Goal: Task Accomplishment & Management: Manage account settings

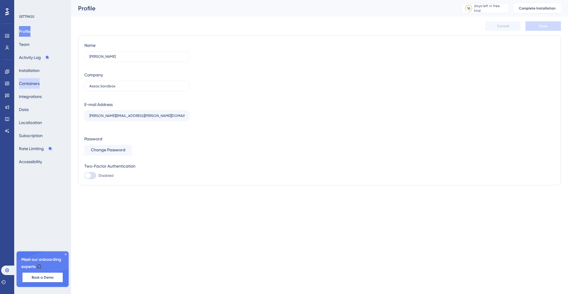
click at [40, 85] on button "Containers" at bounding box center [29, 83] width 21 height 11
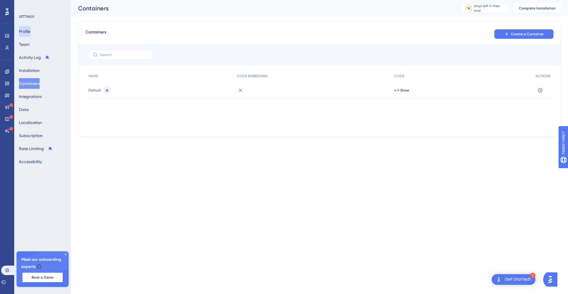
click at [30, 32] on button "Profile" at bounding box center [25, 31] width 12 height 11
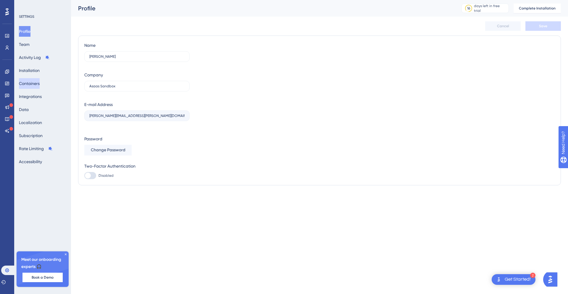
click at [30, 87] on button "Containers" at bounding box center [29, 83] width 21 height 11
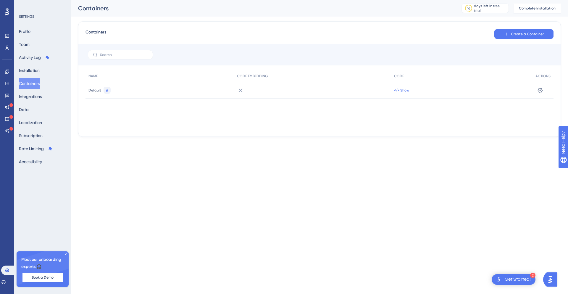
click at [407, 90] on span "</> Show" at bounding box center [401, 90] width 15 height 5
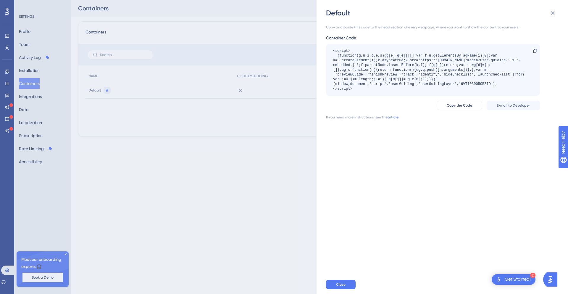
click at [456, 105] on div "✨ Save My Spot!✨" at bounding box center [285, 138] width 568 height 294
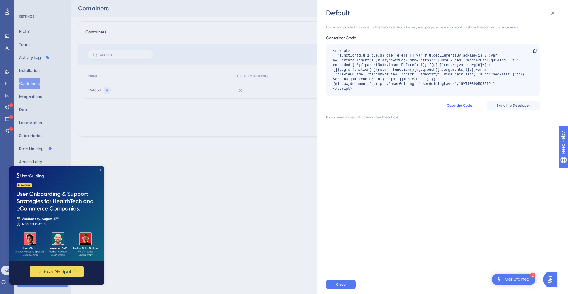
click at [456, 108] on button "Copy the Code" at bounding box center [459, 105] width 45 height 9
click at [459, 104] on span "Copy the Code" at bounding box center [458, 105] width 25 height 5
drag, startPoint x: 433, startPoint y: 29, endPoint x: 523, endPoint y: 37, distance: 90.2
click at [523, 37] on div "Copy and paste this code to the head section of every webpage, where you want t…" at bounding box center [433, 72] width 214 height 95
click at [348, 285] on button "Close" at bounding box center [341, 283] width 30 height 9
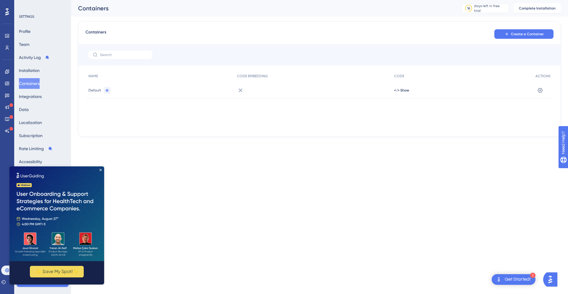
click at [102, 170] on img at bounding box center [56, 213] width 95 height 95
drag, startPoint x: 101, startPoint y: 170, endPoint x: 110, endPoint y: 335, distance: 165.5
click at [101, 170] on icon "Close Preview" at bounding box center [100, 169] width 2 height 2
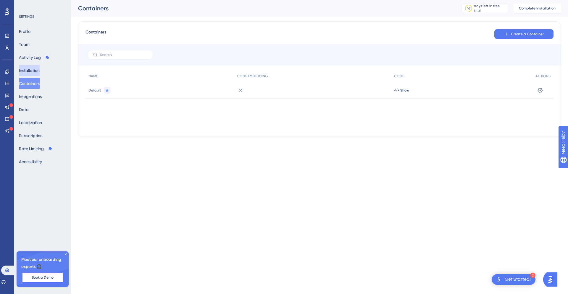
click at [40, 70] on button "Installation" at bounding box center [29, 70] width 21 height 11
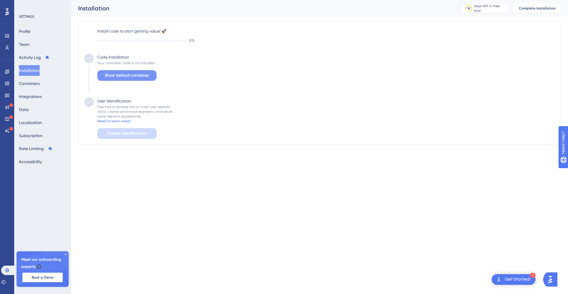
click at [120, 70] on div "Code Installation Your container code is not installed Show default container" at bounding box center [125, 76] width 63 height 44
click at [123, 74] on span "Show default container" at bounding box center [127, 75] width 44 height 7
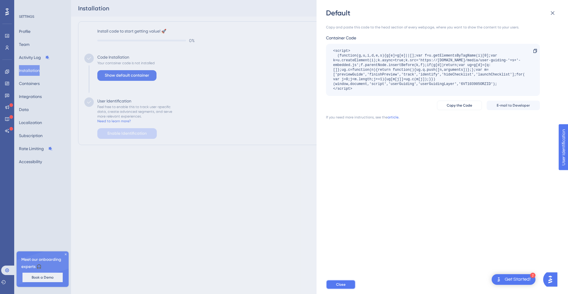
click at [345, 287] on button "Close" at bounding box center [341, 283] width 30 height 9
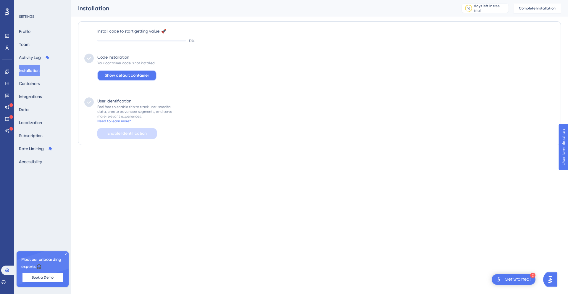
click at [127, 77] on span "Show default container" at bounding box center [127, 75] width 44 height 7
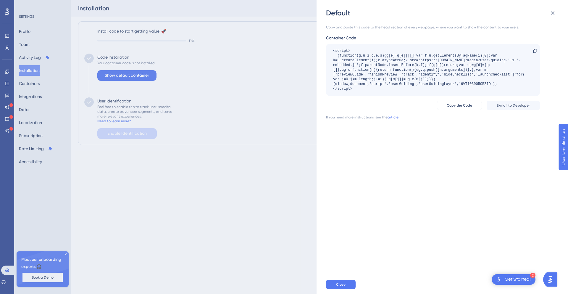
click at [525, 279] on div "Get Started!" at bounding box center [517, 279] width 26 height 7
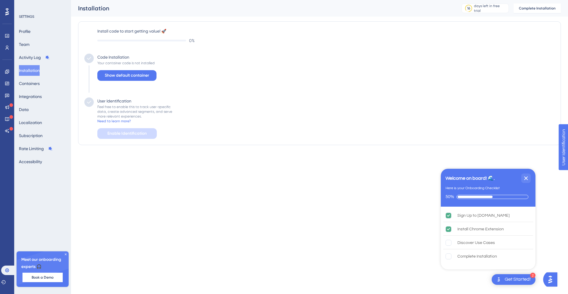
click at [512, 280] on div "Get Started!" at bounding box center [517, 279] width 26 height 7
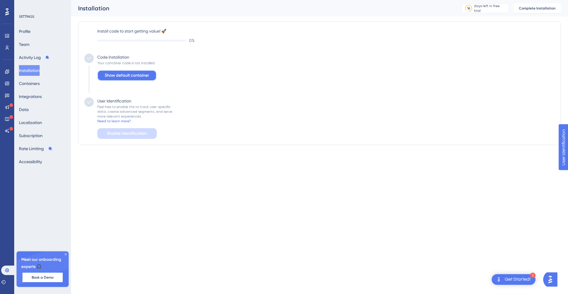
click at [111, 74] on span "Show default container" at bounding box center [127, 75] width 44 height 7
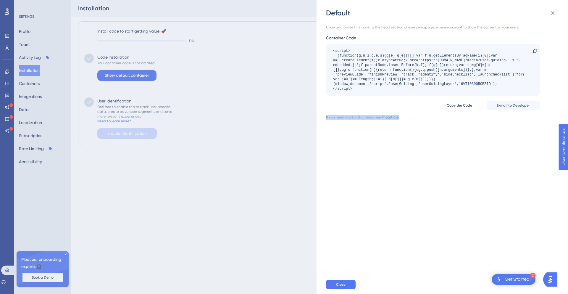
drag, startPoint x: 358, startPoint y: 114, endPoint x: 420, endPoint y: 119, distance: 62.0
click at [420, 119] on div "Copy and paste this code to the head section of every webpage, where you want t…" at bounding box center [433, 72] width 214 height 95
click at [420, 119] on div "If you need more instructions, see the article." at bounding box center [433, 117] width 214 height 5
drag, startPoint x: 368, startPoint y: 76, endPoint x: 392, endPoint y: 76, distance: 24.5
click at [392, 76] on div "<script> (function(g,u,i,d,e,s){g[e]=g[e]||[];var f=u.getElementsByTagName(i)[0…" at bounding box center [430, 69] width 194 height 43
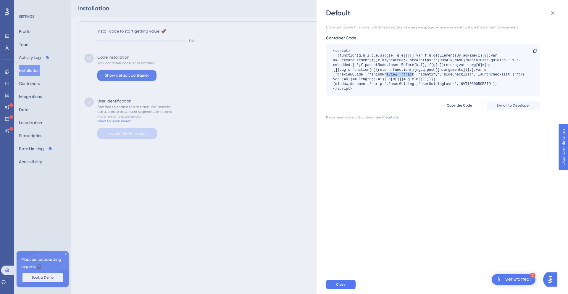
click at [392, 76] on div "<script> (function(g,u,i,d,e,s){g[e]=g[e]||[];var f=u.getElementsByTagName(i)[0…" at bounding box center [430, 69] width 194 height 43
click at [345, 282] on span "Close" at bounding box center [340, 284] width 9 height 5
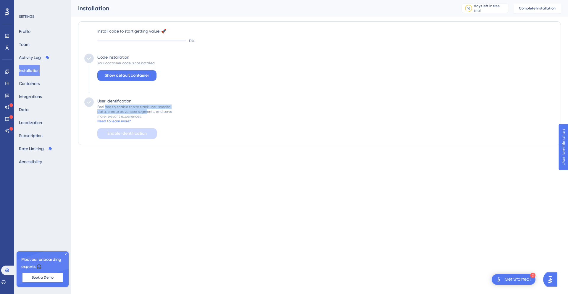
drag, startPoint x: 105, startPoint y: 106, endPoint x: 144, endPoint y: 110, distance: 39.2
click at [144, 110] on div "Feel free to enable this to track user-specific data, create advanced segments,…" at bounding box center [134, 111] width 75 height 14
click at [139, 76] on span "Show default container" at bounding box center [127, 75] width 44 height 7
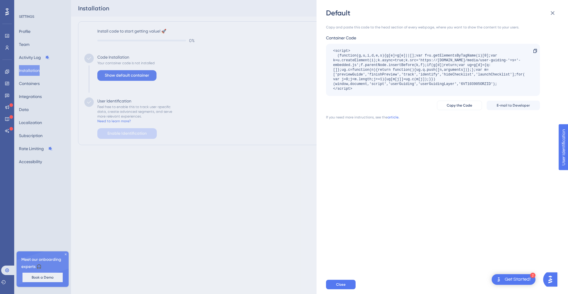
click at [234, 121] on div "Default Copy and paste this code to the head section of every webpage, where yo…" at bounding box center [284, 147] width 568 height 294
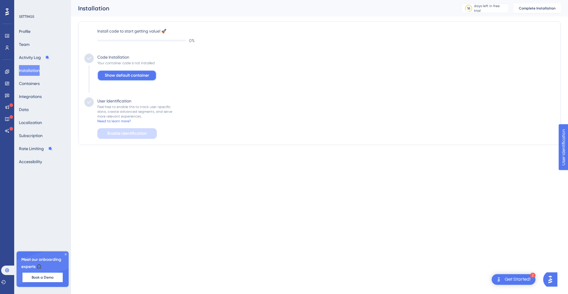
click at [130, 75] on span "Show default container" at bounding box center [127, 75] width 44 height 7
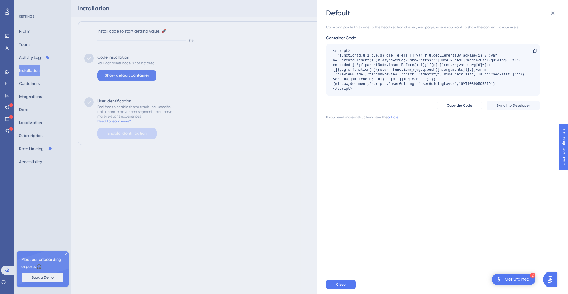
click at [278, 70] on div "Default Copy and paste this code to the head section of every webpage, where yo…" at bounding box center [284, 147] width 568 height 294
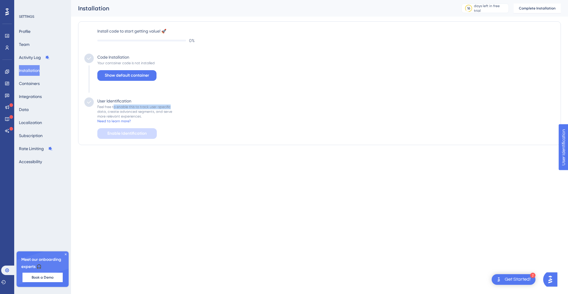
drag, startPoint x: 114, startPoint y: 109, endPoint x: 182, endPoint y: 105, distance: 68.1
click at [182, 105] on div "User Identification Feel free to enable this to track user-specific data, creat…" at bounding box center [319, 117] width 470 height 41
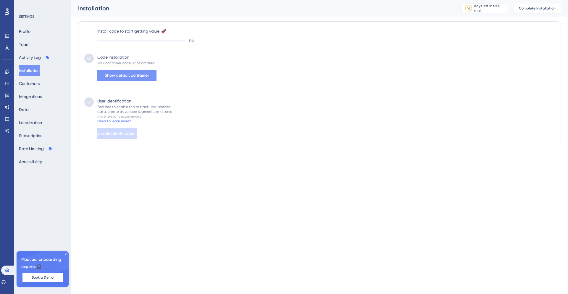
click at [139, 79] on button "Show default container" at bounding box center [126, 75] width 59 height 11
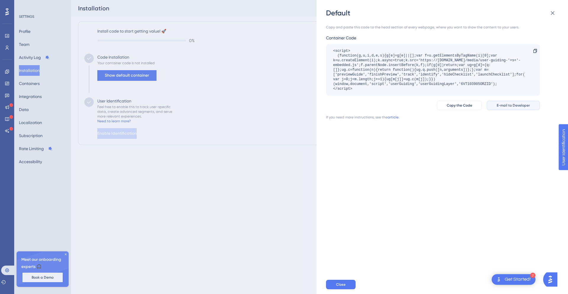
click at [522, 101] on button "E-mail to Developer" at bounding box center [512, 105] width 53 height 9
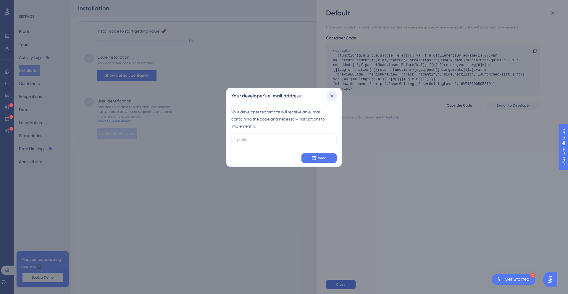
click at [330, 97] on icon at bounding box center [332, 96] width 6 height 6
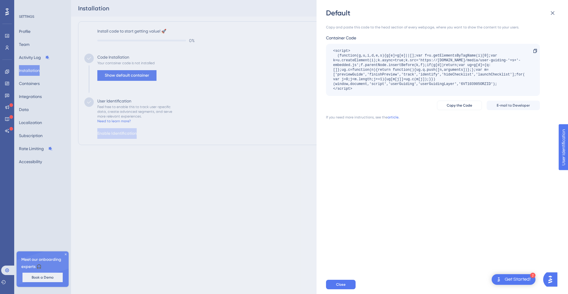
click at [322, 281] on div "Default Copy and paste this code to the head section of every webpage, where yo…" at bounding box center [441, 147] width 251 height 294
click at [331, 282] on button "Close" at bounding box center [341, 283] width 30 height 9
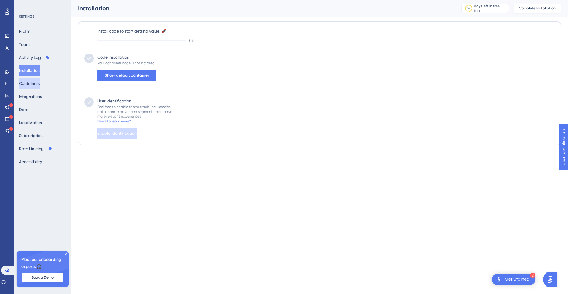
click at [33, 81] on button "Containers" at bounding box center [29, 83] width 21 height 11
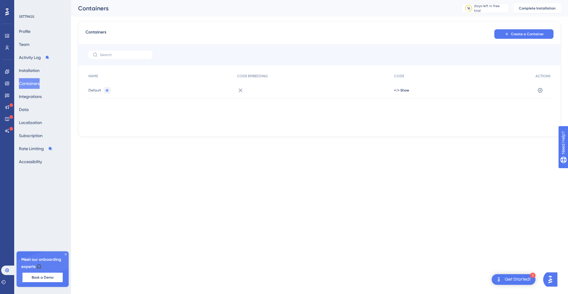
click at [399, 85] on div "</> Show" at bounding box center [461, 90] width 141 height 17
click at [540, 88] on icon at bounding box center [539, 90] width 5 height 5
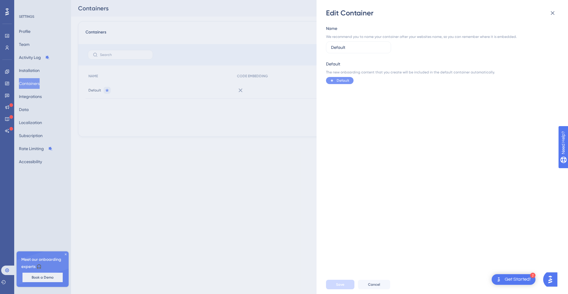
click at [376, 293] on div "Save Cancel" at bounding box center [451, 284] width 251 height 19
click at [376, 283] on span "Cancel" at bounding box center [374, 284] width 12 height 5
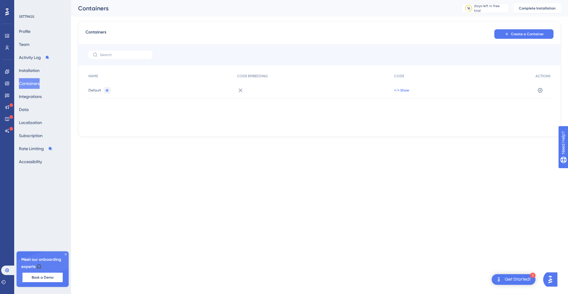
click at [401, 90] on span "</> Show" at bounding box center [401, 90] width 15 height 5
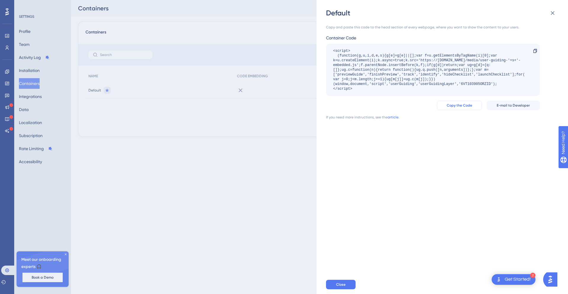
click at [471, 106] on span "Copy the Code" at bounding box center [458, 105] width 25 height 5
click at [532, 49] on div at bounding box center [534, 50] width 9 height 9
click at [532, 50] on icon at bounding box center [534, 50] width 5 height 5
click at [295, 159] on div "Default Copy and paste this code to the head section of every webpage, where yo…" at bounding box center [284, 147] width 568 height 294
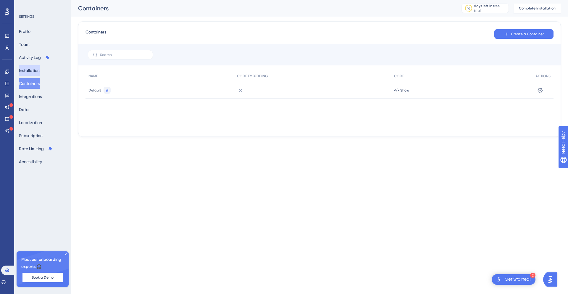
click at [40, 65] on button "Installation" at bounding box center [29, 70] width 21 height 11
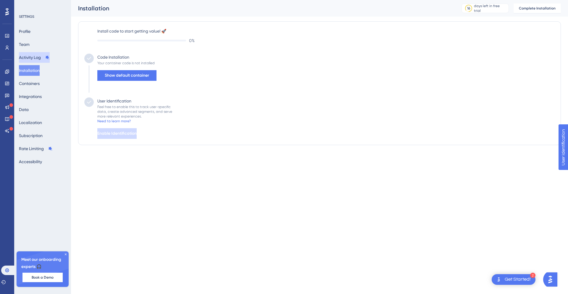
click at [31, 60] on button "Activity Log" at bounding box center [34, 57] width 31 height 11
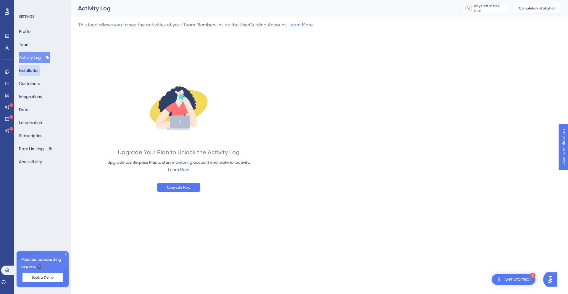
click at [32, 70] on button "Installation" at bounding box center [29, 70] width 21 height 11
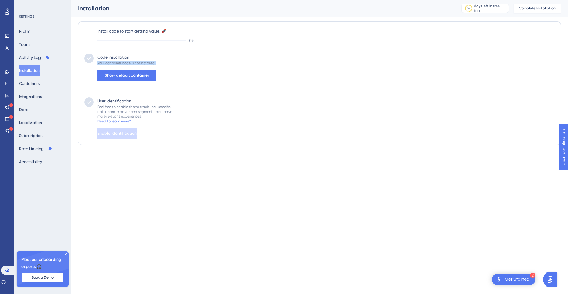
drag, startPoint x: 97, startPoint y: 64, endPoint x: 170, endPoint y: 62, distance: 73.0
click at [170, 62] on div "Code Installation Your container code is not installed Show default container" at bounding box center [319, 76] width 470 height 44
click at [66, 253] on icon at bounding box center [66, 254] width 4 height 4
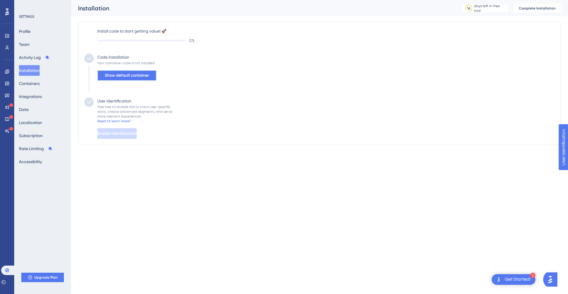
click at [116, 73] on span "Show default container" at bounding box center [127, 75] width 44 height 7
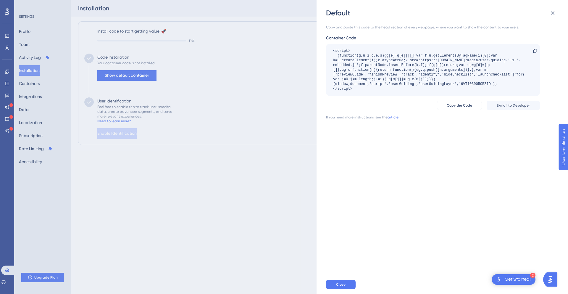
click at [242, 72] on div "Default Copy and paste this code to the head section of every webpage, where yo…" at bounding box center [284, 147] width 568 height 294
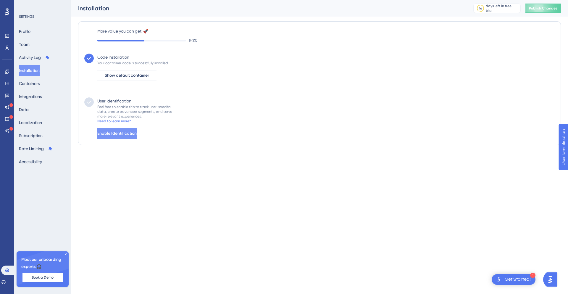
click at [137, 129] on button "Enable Identification" at bounding box center [116, 133] width 39 height 11
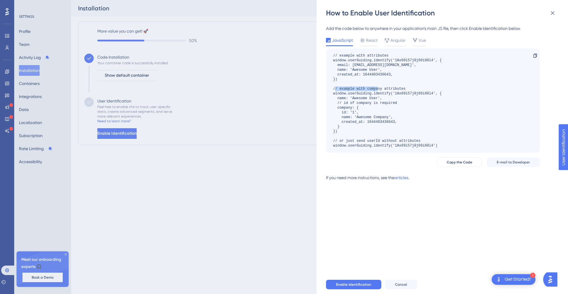
drag, startPoint x: 360, startPoint y: 88, endPoint x: 401, endPoint y: 90, distance: 41.1
click at [401, 90] on div "// example with attributes window.userGuiding.identify('1Ax69i57j0j69i60l4', { …" at bounding box center [387, 100] width 108 height 95
drag, startPoint x: 349, startPoint y: 142, endPoint x: 429, endPoint y: 140, distance: 79.5
click at [429, 140] on div "// example with attributes window.userGuiding.identify('1Ax69i57j0j69i60l4', { …" at bounding box center [387, 100] width 108 height 95
drag, startPoint x: 443, startPoint y: 143, endPoint x: 428, endPoint y: 141, distance: 15.6
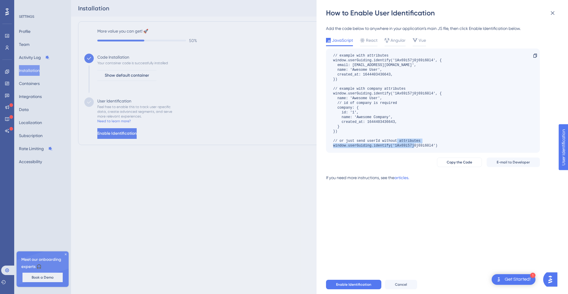
click at [428, 141] on div "// example with attributes window.userGuiding.identify('1Ax69i57j0j69i60l4', { …" at bounding box center [433, 100] width 214 height 104
click at [438, 145] on div "// example with attributes window.userGuiding.identify('1Ax69i57j0j69i60l4', { …" at bounding box center [387, 100] width 108 height 95
drag, startPoint x: 442, startPoint y: 146, endPoint x: 325, endPoint y: 145, distance: 117.4
click at [325, 145] on div "How to Enable User Identification Add the code below to anywhere in your applic…" at bounding box center [441, 147] width 251 height 294
copy div "window.userGuiding.identify('1Ax69i57j0j69i60l4')"
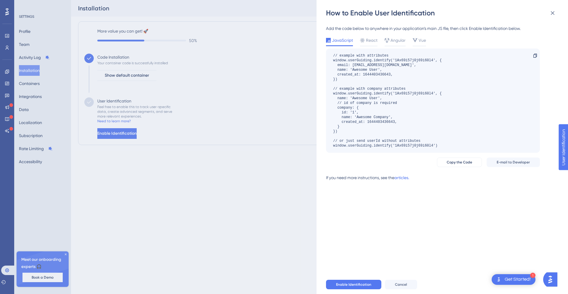
click at [163, 91] on div "How to Enable User Identification Add the code below to anywhere in your applic…" at bounding box center [284, 147] width 568 height 294
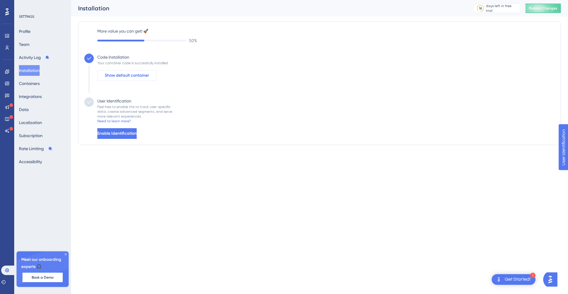
click at [143, 79] on button "Show default container" at bounding box center [126, 75] width 59 height 11
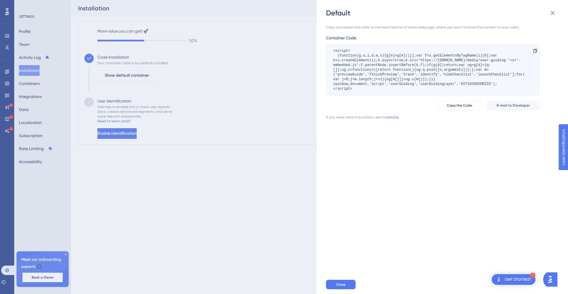
drag, startPoint x: 406, startPoint y: 95, endPoint x: 347, endPoint y: 89, distance: 59.5
click at [343, 88] on div "<script> (function(g,u,i,d,e,s){g[e]=g[e]||[];var f=u.getElementsByTagName(i)[0…" at bounding box center [433, 70] width 214 height 52
click at [354, 90] on div "<script> (function(g,u,i,d,e,s){g[e]=g[e]||[];var f=u.getElementsByTagName(i)[0…" at bounding box center [430, 69] width 194 height 43
click at [354, 89] on div "<script> (function(g,u,i,d,e,s){g[e]=g[e]||[];var f=u.getElementsByTagName(i)[0…" at bounding box center [430, 69] width 194 height 43
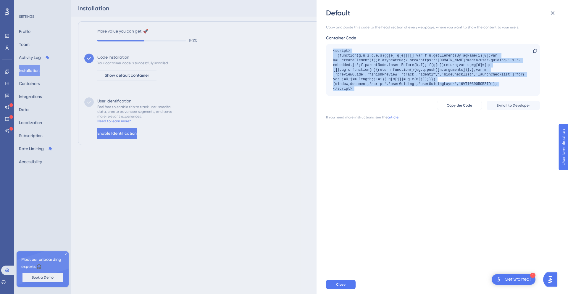
drag, startPoint x: 354, startPoint y: 89, endPoint x: 333, endPoint y: 50, distance: 44.3
click at [333, 50] on div "<script> (function(g,u,i,d,e,s){g[e]=g[e]||[];var f=u.getElementsByTagName(i)[0…" at bounding box center [430, 69] width 194 height 43
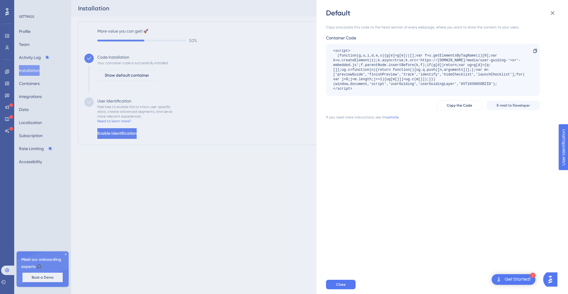
click at [146, 136] on div "Default Copy and paste this code to the head section of every webpage, where yo…" at bounding box center [284, 147] width 568 height 294
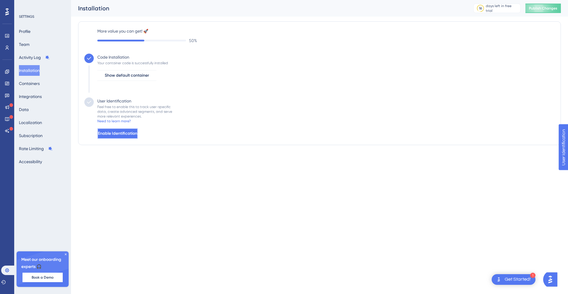
click at [137, 136] on span "Enable Identification" at bounding box center [117, 133] width 39 height 7
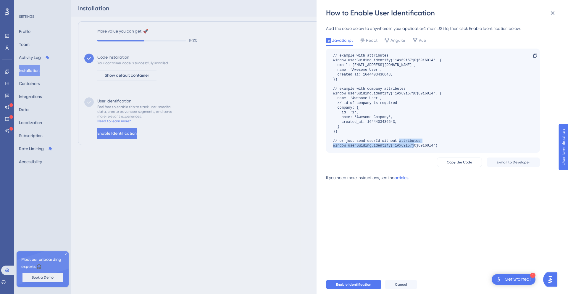
drag, startPoint x: 437, startPoint y: 145, endPoint x: 327, endPoint y: 147, distance: 110.6
click at [327, 147] on div "// example with attributes window.userGuiding.identify('1Ax69i57j0j69i60l4', { …" at bounding box center [433, 100] width 214 height 104
copy div "window.userGuiding.identify('1Ax69i57j0j69i60l4')"
click at [274, 89] on div "How to Enable User Identification Add the code below to anywhere in your applic…" at bounding box center [284, 147] width 568 height 294
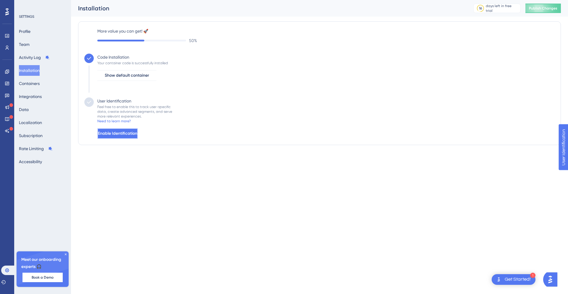
click at [137, 134] on span "Enable Identification" at bounding box center [117, 133] width 39 height 7
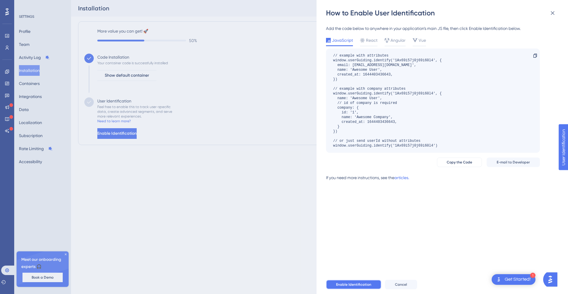
click at [351, 284] on span "Enable Identification" at bounding box center [353, 284] width 35 height 5
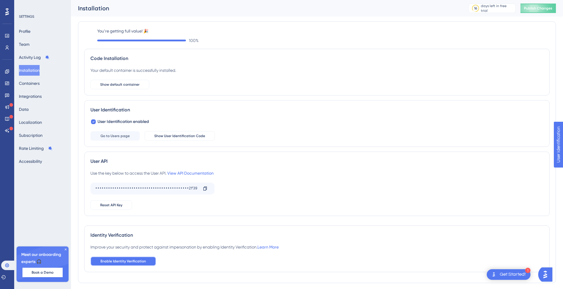
click at [130, 260] on span "Enable Identity Verification" at bounding box center [124, 261] width 46 height 5
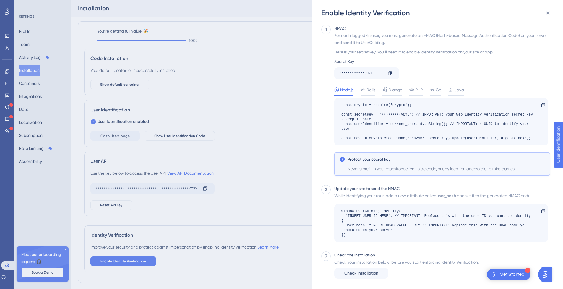
click at [281, 129] on div "Enable Identity Verification 1 HMAC For each logged-in user, you must generate …" at bounding box center [281, 144] width 563 height 289
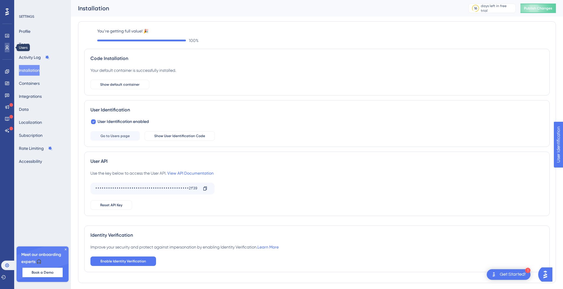
click at [6, 45] on link at bounding box center [7, 47] width 5 height 9
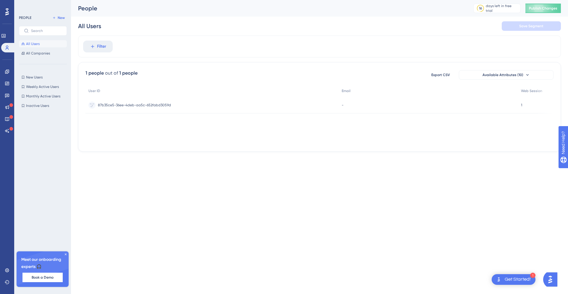
click at [197, 0] on html "1 Get Started! Performance Users Engagement Widgets Feedback Product Updates Kn…" at bounding box center [284, 0] width 568 height 0
click at [219, 142] on div "User ID Email Web Session 87b35ce5-36ee-4deb-aa5c-652fabd3059d 87b35ce5-36ee-4d…" at bounding box center [319, 114] width 468 height 59
drag, startPoint x: 219, startPoint y: 142, endPoint x: 419, endPoint y: 142, distance: 199.2
click at [421, 142] on div "User ID Email Web Session 87b35ce5-36ee-4deb-aa5c-652fabd3059d 87b35ce5-36ee-4d…" at bounding box center [319, 114] width 468 height 59
click at [102, 48] on span "Filter" at bounding box center [101, 46] width 9 height 7
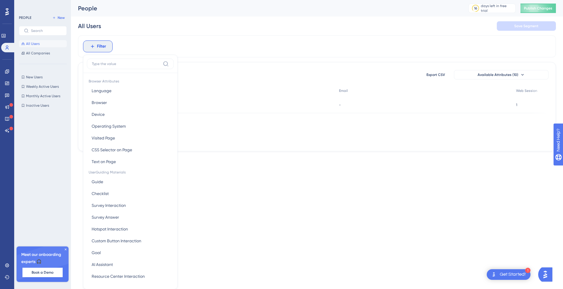
scroll to position [25, 0]
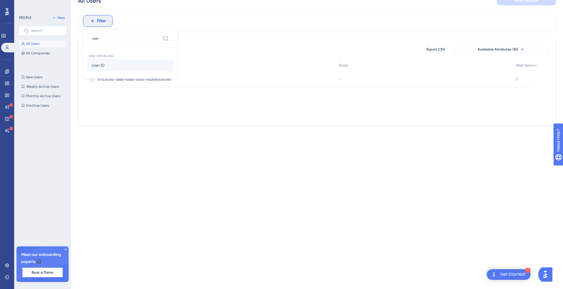
type input "user"
click at [121, 65] on button "User ID User ID" at bounding box center [130, 65] width 87 height 12
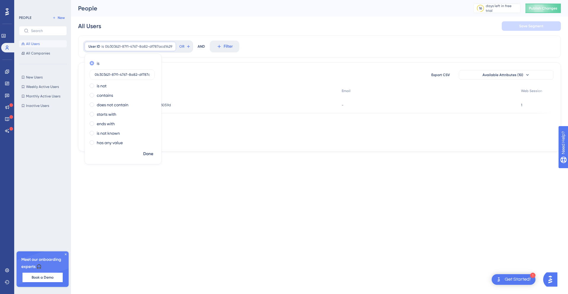
scroll to position [0, 11]
type input "0b303621-87f1-4767-8a82-df787acd1429"
click at [145, 152] on span "Done" at bounding box center [148, 153] width 10 height 7
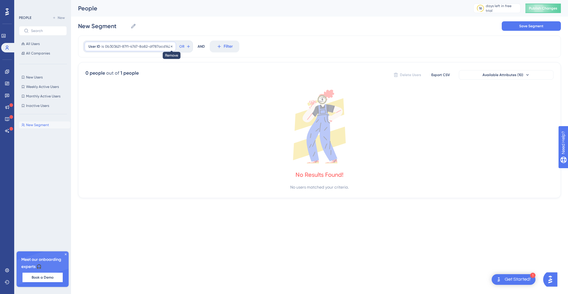
click at [170, 46] on icon at bounding box center [172, 47] width 4 height 4
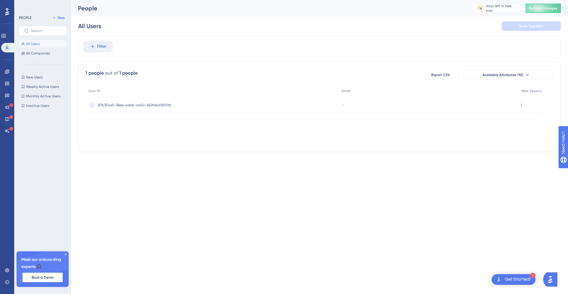
click at [159, 105] on span "87b35ce5-36ee-4deb-aa5c-652fabd3059d" at bounding box center [134, 105] width 73 height 5
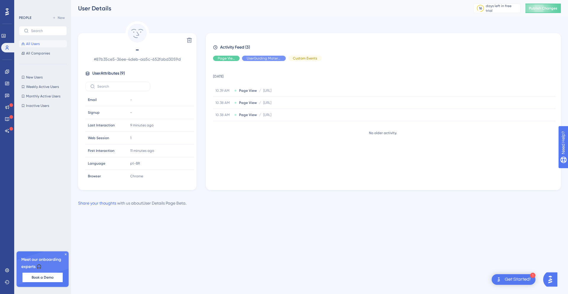
drag, startPoint x: 53, startPoint y: 43, endPoint x: 392, endPoint y: 7, distance: 340.7
click at [53, 44] on button "All Users" at bounding box center [43, 43] width 48 height 7
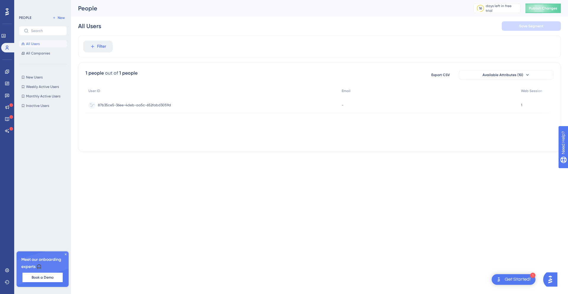
click at [155, 103] on span "87b35ce5-36ee-4deb-aa5c-652fabd3059d" at bounding box center [134, 105] width 73 height 5
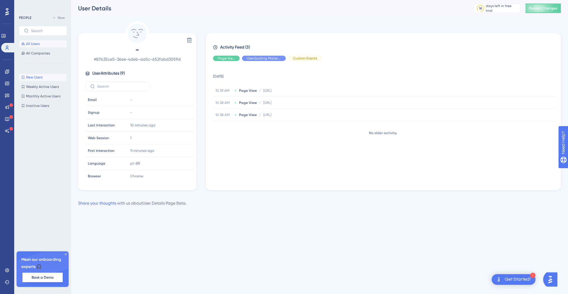
click at [33, 74] on button "New Users New Users" at bounding box center [43, 77] width 48 height 7
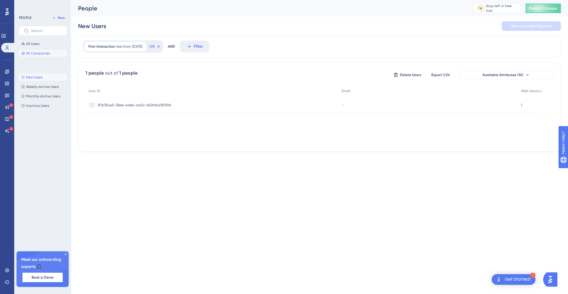
click at [43, 51] on span "All Companies" at bounding box center [38, 53] width 24 height 5
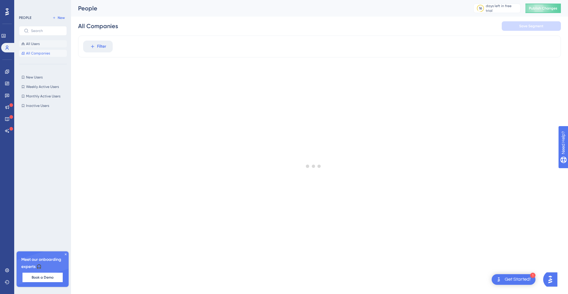
click at [43, 44] on button "All Users" at bounding box center [43, 43] width 48 height 7
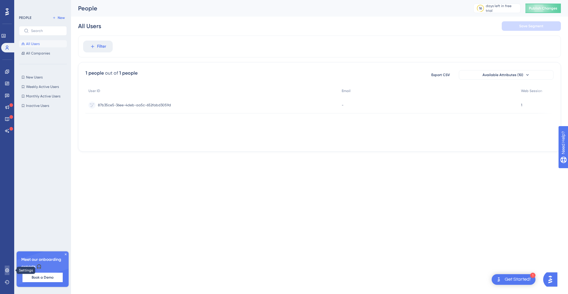
click at [9, 270] on icon at bounding box center [7, 270] width 4 height 4
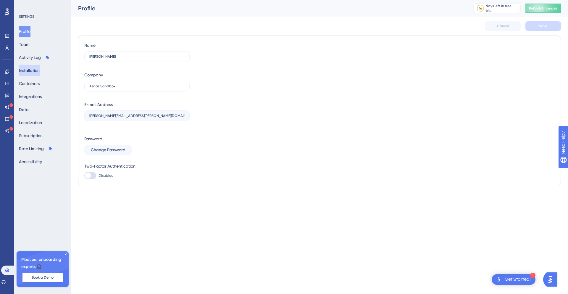
click at [40, 72] on button "Installation" at bounding box center [29, 70] width 21 height 11
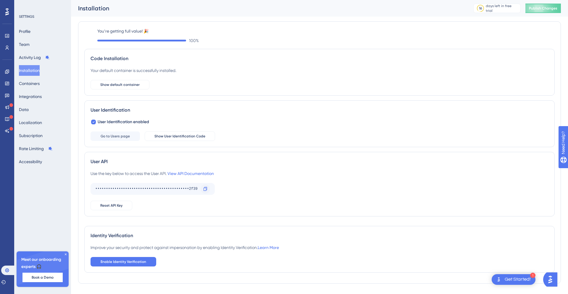
click at [203, 187] on icon at bounding box center [205, 188] width 5 height 5
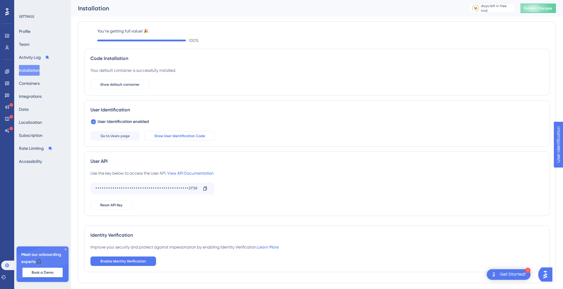
click at [191, 137] on span "Show User Identification Code" at bounding box center [179, 136] width 51 height 5
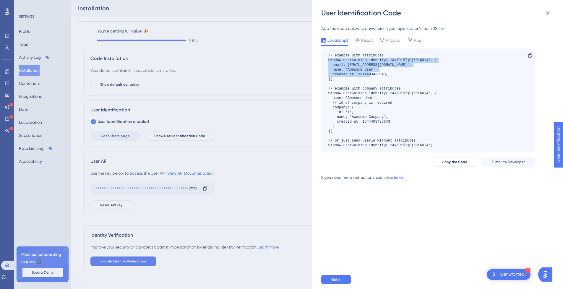
drag, startPoint x: 335, startPoint y: 79, endPoint x: 328, endPoint y: 61, distance: 19.1
click at [328, 61] on div "// example with attributes window.userGuiding.identify('1Ax69i57j0j69i60l4', { …" at bounding box center [382, 100] width 108 height 95
copy div "window.userGuiding.identify('1Ax69i57j0j69i60l4', { email: [EMAIL_ADDRESS][DOMA…"
click at [266, 60] on div "User Identification Code Add the code below to anywhere in your application’s m…" at bounding box center [281, 144] width 563 height 289
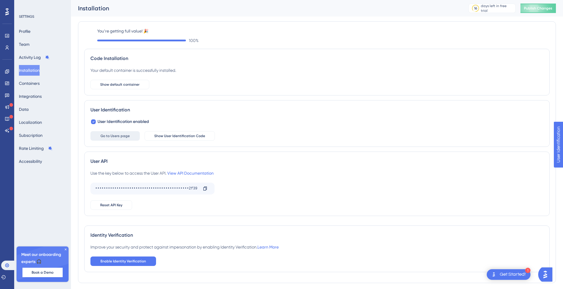
click at [116, 136] on span "Go to Users page" at bounding box center [115, 136] width 29 height 5
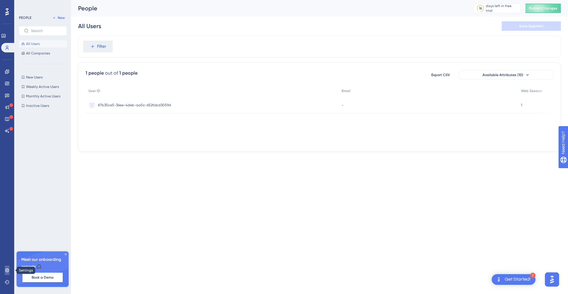
drag, startPoint x: 5, startPoint y: 272, endPoint x: 70, endPoint y: 69, distance: 212.9
click at [5, 272] on link at bounding box center [7, 269] width 5 height 9
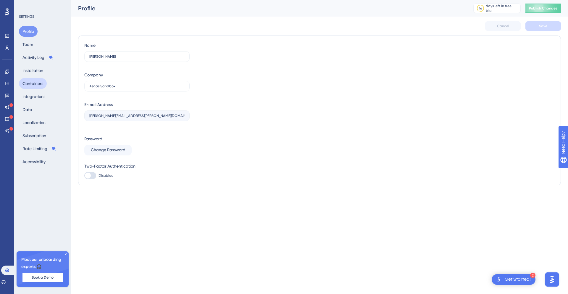
click at [46, 80] on button "Containers" at bounding box center [33, 83] width 28 height 11
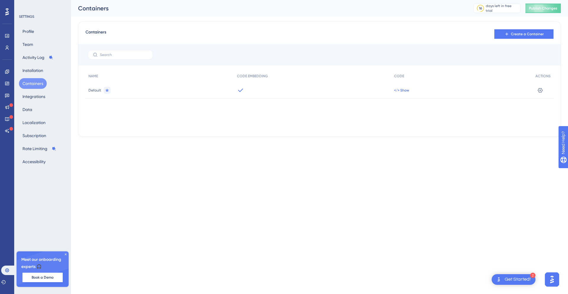
click at [403, 89] on span "</> Show" at bounding box center [401, 90] width 15 height 5
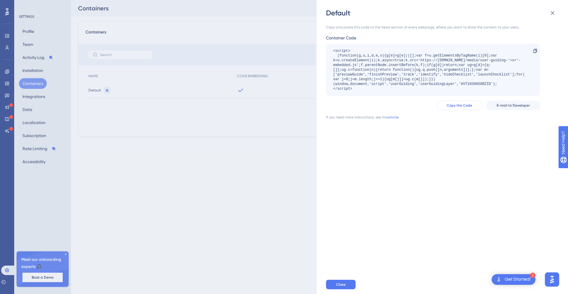
click at [460, 104] on span "Copy the Code" at bounding box center [458, 105] width 25 height 5
click at [186, 145] on div "Default Copy and paste this code to the head section of every webpage, where yo…" at bounding box center [284, 147] width 568 height 294
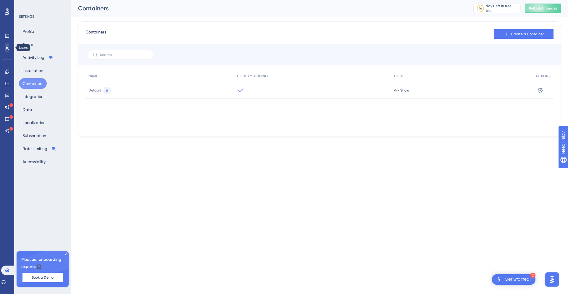
click at [5, 49] on div "Users" at bounding box center [7, 47] width 5 height 9
click at [5, 49] on link at bounding box center [7, 47] width 5 height 9
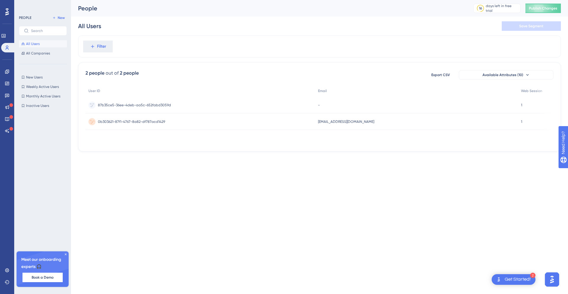
click at [134, 119] on span "0b303621-87f1-4767-8a82-df787acd1429" at bounding box center [131, 121] width 67 height 5
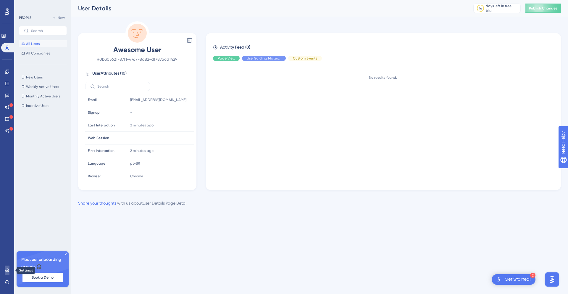
click at [6, 270] on icon at bounding box center [7, 270] width 5 height 5
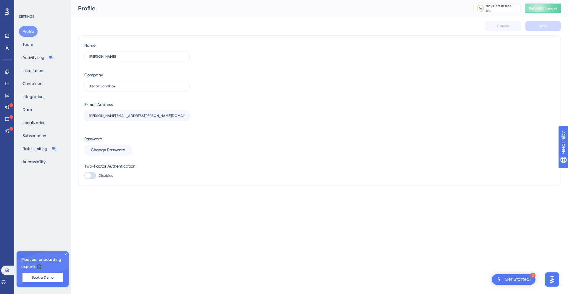
click at [39, 77] on div "Profile Team Activity Log Installation Containers Integrations Data Localizatio…" at bounding box center [43, 96] width 48 height 141
click at [38, 86] on button "Containers" at bounding box center [33, 83] width 28 height 11
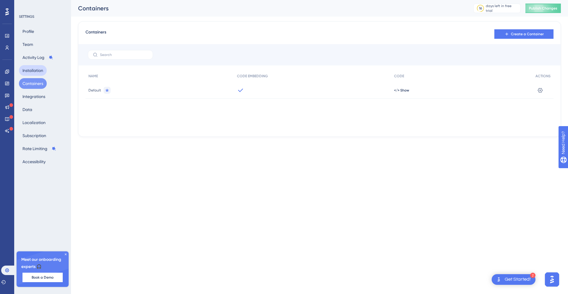
click at [42, 69] on button "Installation" at bounding box center [33, 70] width 28 height 11
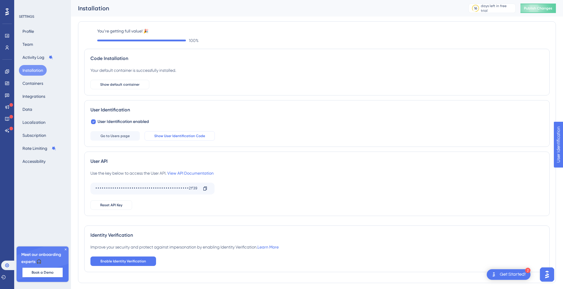
click at [166, 139] on button "Show User Identification Code" at bounding box center [180, 135] width 70 height 9
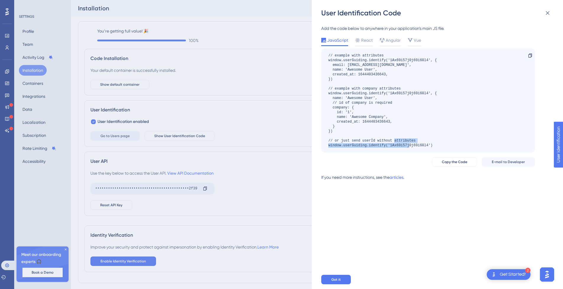
drag, startPoint x: 445, startPoint y: 147, endPoint x: 320, endPoint y: 145, distance: 125.3
click at [320, 145] on div "User Identification Code Add the code below to anywhere in your application’s m…" at bounding box center [437, 144] width 251 height 289
copy div "window.userGuiding.identify('1Ax69i57j0j69i60l4')"
click at [417, 182] on div "If you need more instructions, see the articles." at bounding box center [428, 180] width 214 height 12
click at [550, 12] on icon at bounding box center [547, 12] width 7 height 7
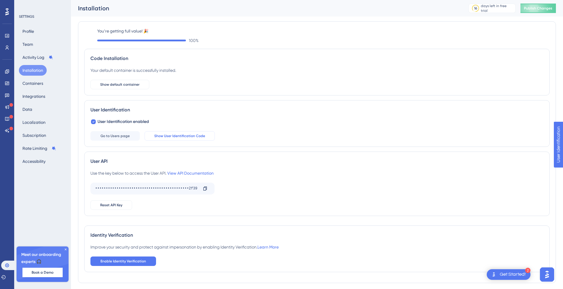
click at [181, 136] on span "Show User Identification Code" at bounding box center [179, 136] width 51 height 5
